Goal: Information Seeking & Learning: Learn about a topic

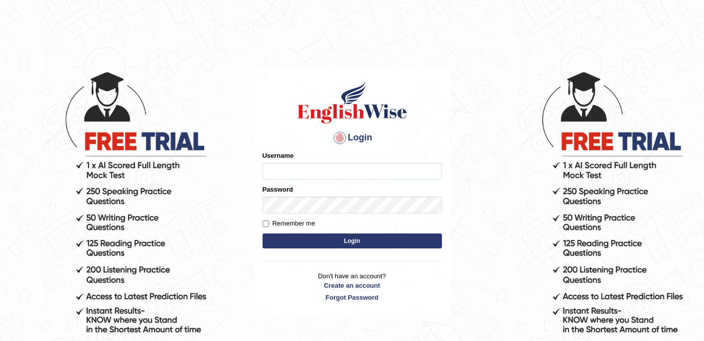
type input "ginnybawa"
click at [269, 223] on label "Remember me" at bounding box center [289, 224] width 53 height 10
click at [269, 223] on input "Remember me" at bounding box center [266, 224] width 6 height 6
checkbox input "true"
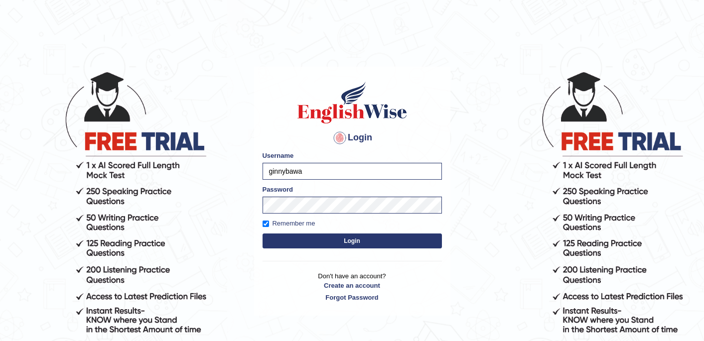
click at [314, 242] on button "Login" at bounding box center [352, 241] width 179 height 15
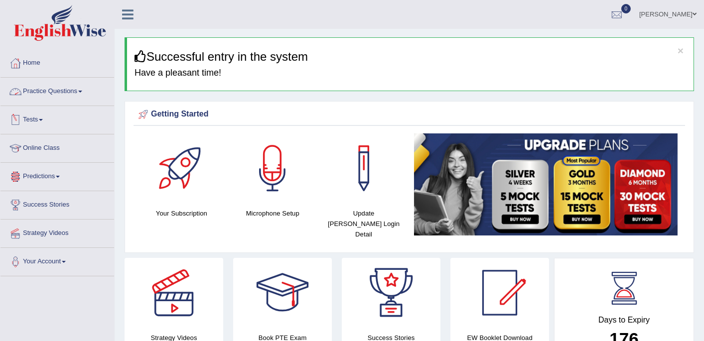
click at [74, 91] on link "Practice Questions" at bounding box center [57, 90] width 114 height 25
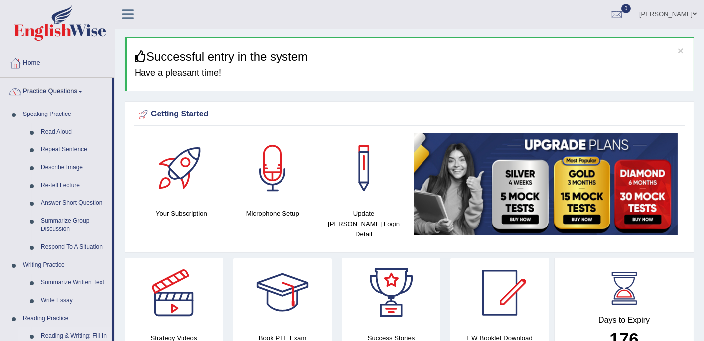
click at [75, 335] on link "Reading & Writing: Fill In The Blanks" at bounding box center [73, 341] width 75 height 26
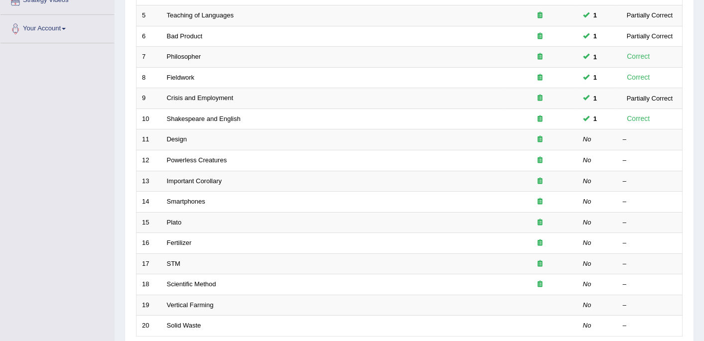
scroll to position [236, 0]
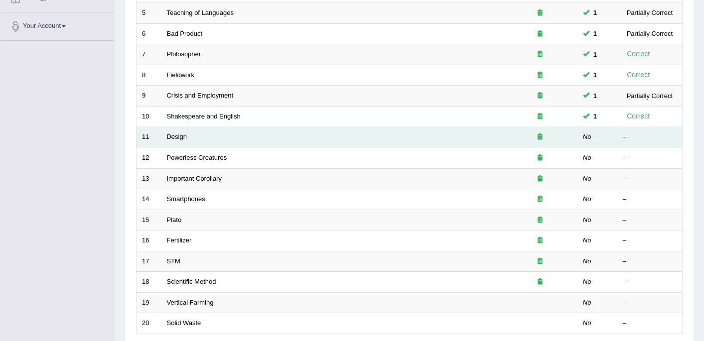
click at [213, 134] on td "Design" at bounding box center [332, 137] width 341 height 21
click at [175, 133] on link "Design" at bounding box center [177, 136] width 20 height 7
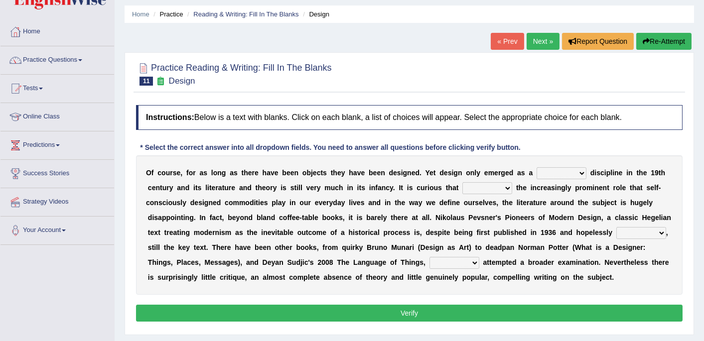
scroll to position [30, 0]
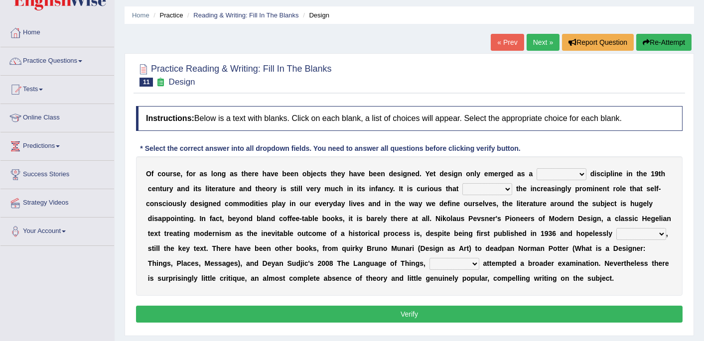
click at [544, 174] on select "bilateral ubiquitous foremost dedicated" at bounding box center [562, 175] width 50 height 12
select select "foremost"
click at [537, 169] on select "bilateral ubiquitous foremost dedicated" at bounding box center [562, 175] width 50 height 12
click at [547, 172] on select "bilateral ubiquitous foremost dedicated" at bounding box center [562, 175] width 50 height 12
